Goal: Task Accomplishment & Management: Manage account settings

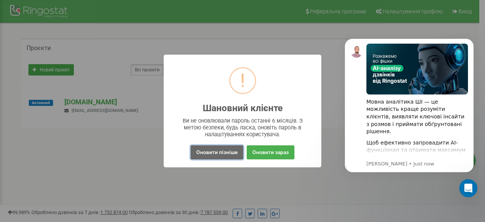
click at [215, 148] on button "Оновити пізніше" at bounding box center [217, 152] width 53 height 14
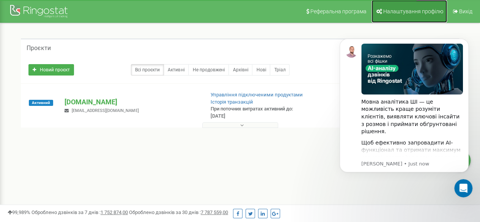
click at [401, 10] on span "Налаштування профілю" at bounding box center [413, 11] width 60 height 6
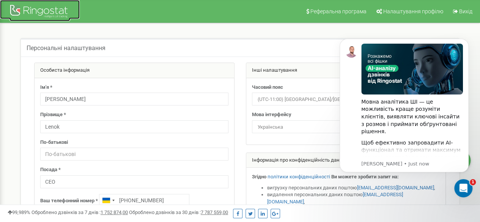
click at [60, 16] on div at bounding box center [39, 12] width 61 height 18
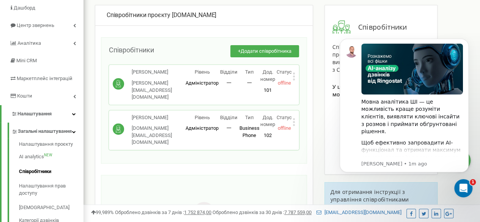
scroll to position [64, 0]
click at [269, 52] on span "Додати співробітника" at bounding box center [265, 52] width 51 height 6
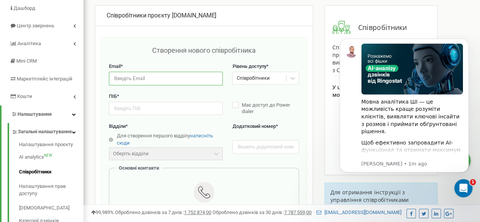
click at [139, 75] on input "email" at bounding box center [166, 78] width 114 height 13
paste input "[EMAIL_ADDRESS][DOMAIN_NAME]"
type input "[EMAIL_ADDRESS][DOMAIN_NAME]"
click at [141, 107] on input "text" at bounding box center [166, 108] width 114 height 13
click at [292, 78] on icon at bounding box center [292, 78] width 5 height 3
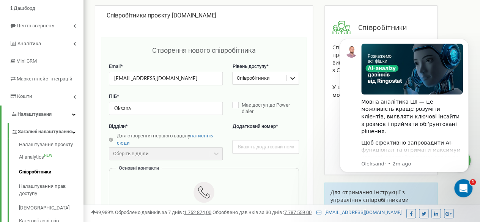
click at [292, 78] on icon at bounding box center [292, 78] width 5 height 3
click at [237, 105] on label "Має доступ до Power dialer" at bounding box center [265, 108] width 66 height 13
click at [157, 108] on input "Oksana" at bounding box center [166, 108] width 114 height 13
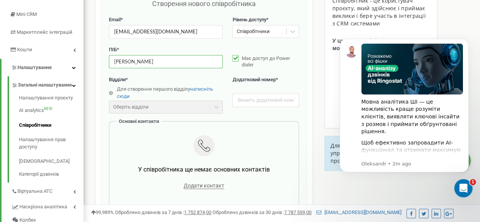
scroll to position [112, 0]
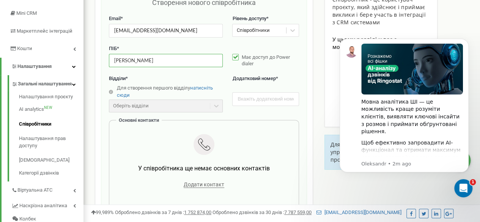
type input "[PERSON_NAME]"
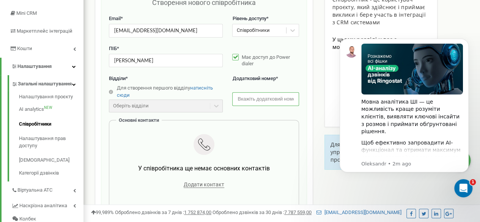
click at [250, 100] on input "text" at bounding box center [265, 98] width 66 height 13
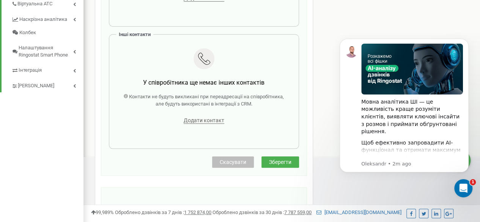
scroll to position [300, 0]
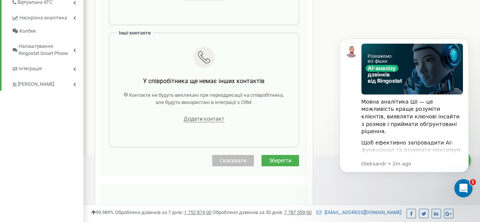
type input "103"
click at [287, 157] on span "Зберегти" at bounding box center [280, 160] width 22 height 6
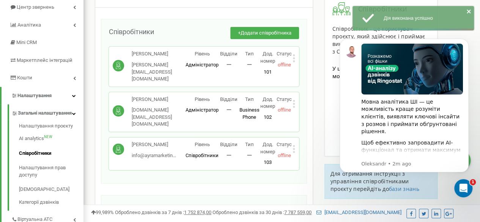
scroll to position [83, 0]
